Goal: Transaction & Acquisition: Book appointment/travel/reservation

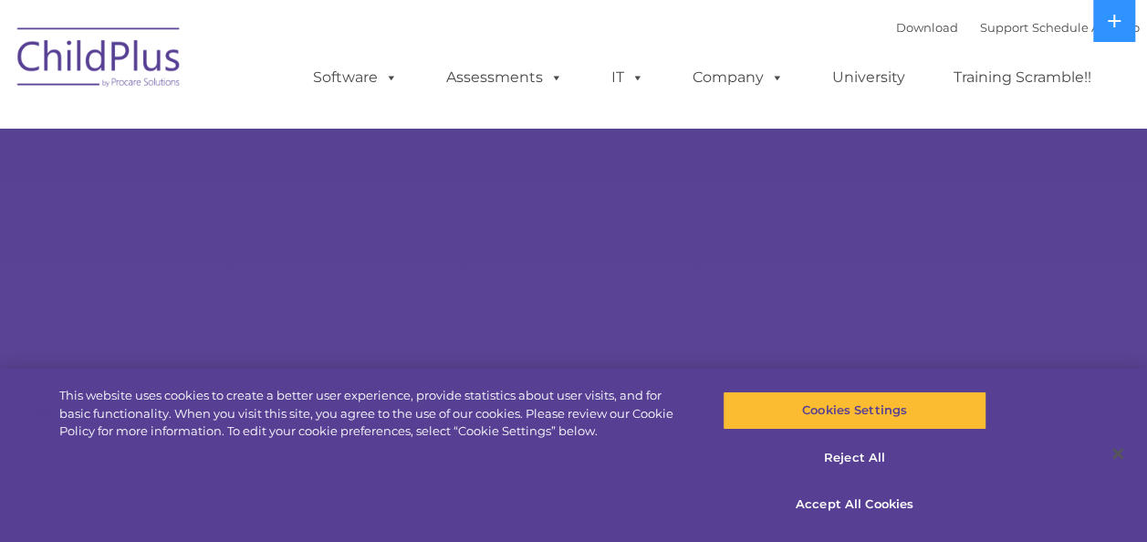
select select "MEDIUM"
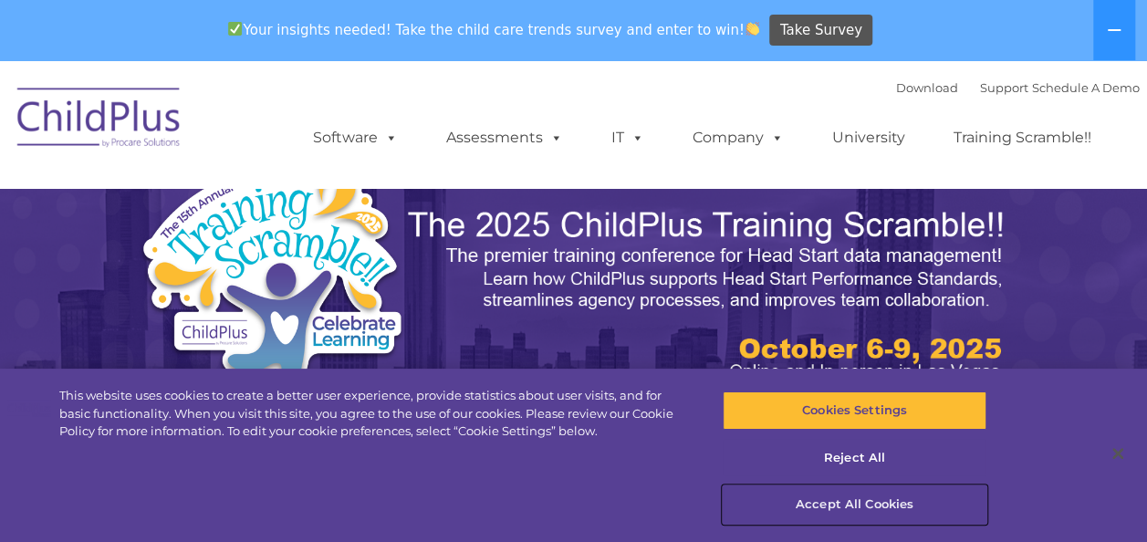
click at [894, 514] on button "Accept All Cookies" at bounding box center [854, 504] width 264 height 38
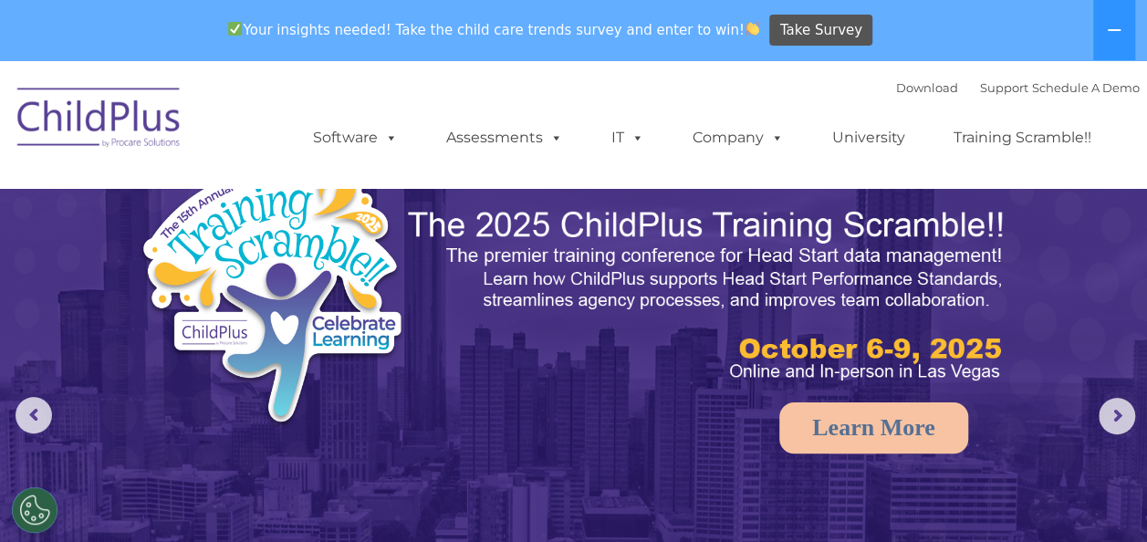
click at [1131, 33] on button at bounding box center [1114, 30] width 42 height 60
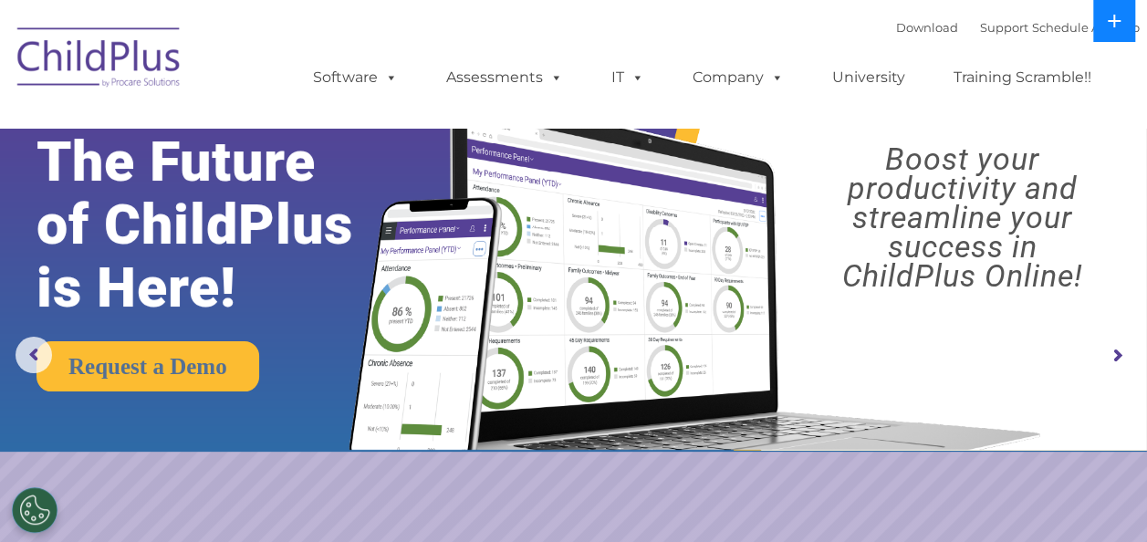
click at [1118, 11] on button at bounding box center [1114, 21] width 42 height 42
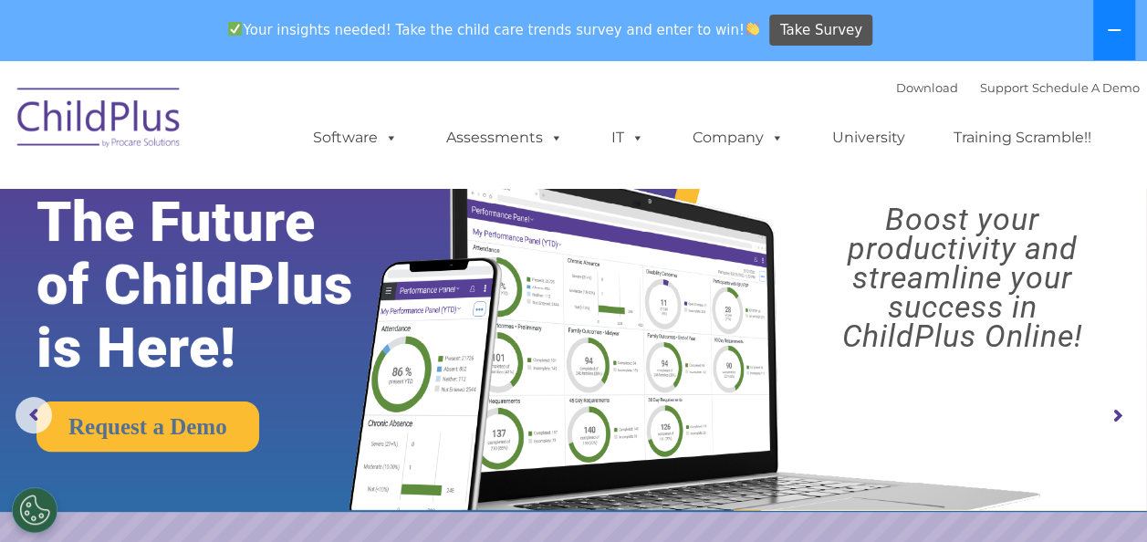
click at [1118, 11] on button at bounding box center [1114, 30] width 42 height 60
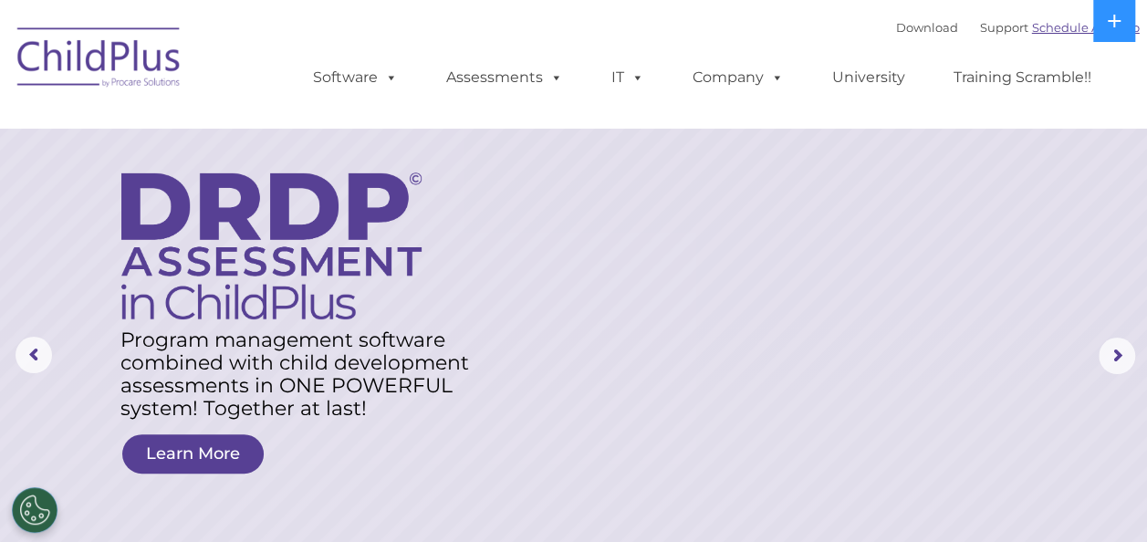
click at [1052, 29] on link "Schedule A Demo" at bounding box center [1086, 27] width 108 height 15
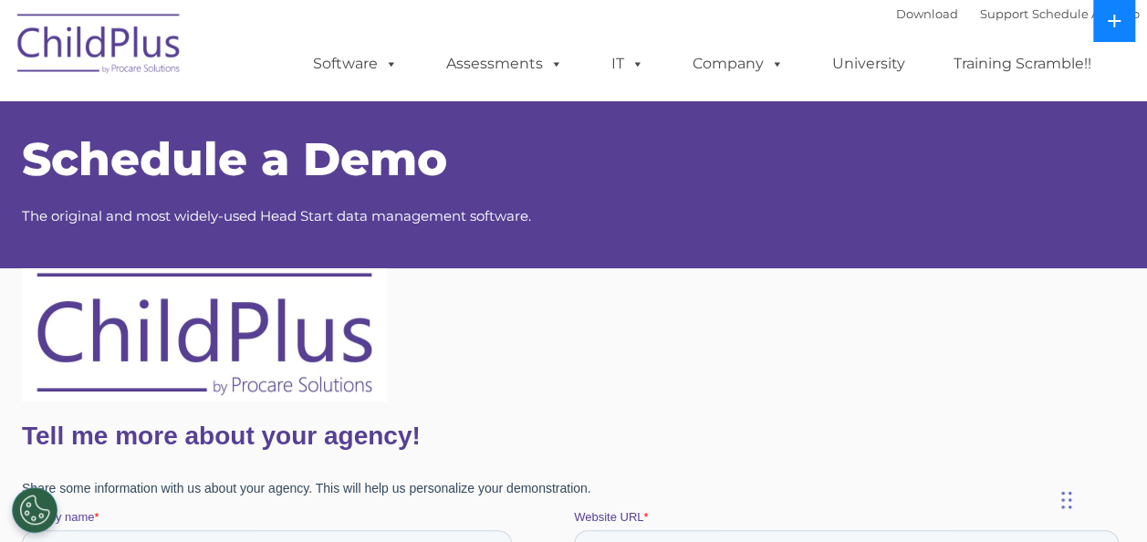
click at [1111, 16] on icon at bounding box center [1113, 21] width 15 height 15
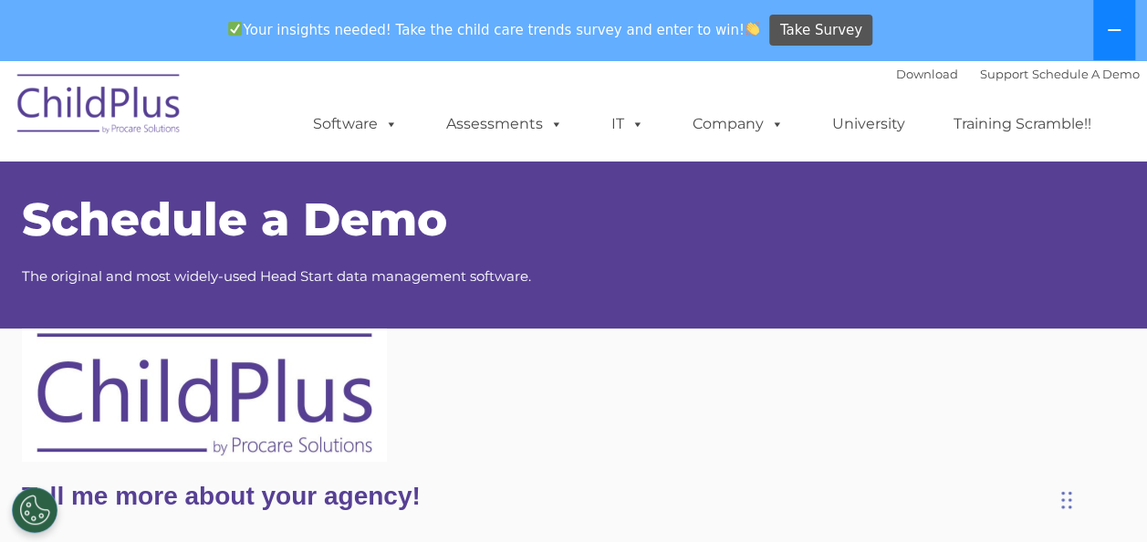
click at [1111, 16] on button at bounding box center [1114, 30] width 42 height 60
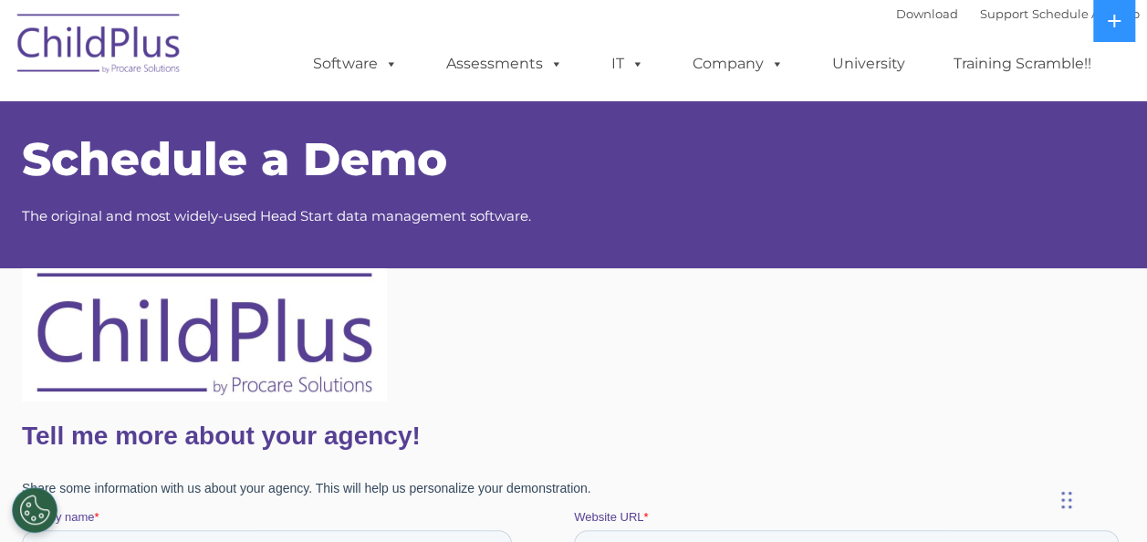
click at [622, 392] on div at bounding box center [573, 334] width 1104 height 133
